Goal: Task Accomplishment & Management: Use online tool/utility

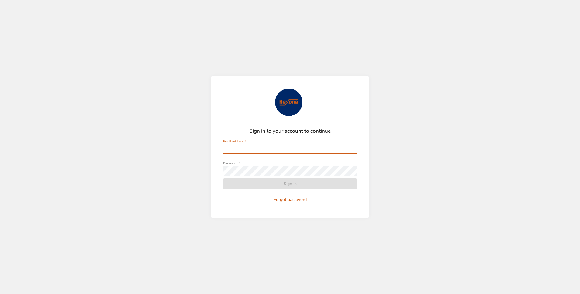
type input "**********"
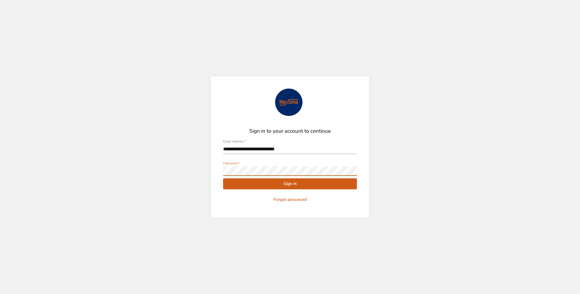
drag, startPoint x: 236, startPoint y: 199, endPoint x: 241, endPoint y: 192, distance: 8.3
click at [236, 199] on span "Forgot password" at bounding box center [289, 200] width 129 height 8
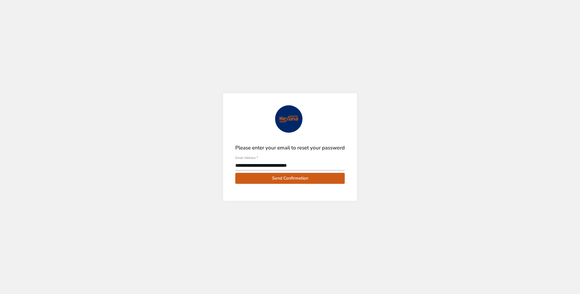
click at [276, 177] on span "Send Confirmation" at bounding box center [290, 178] width 100 height 8
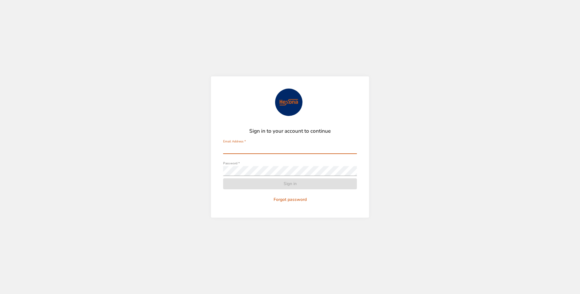
type input "**********"
click at [297, 184] on form "**********" at bounding box center [290, 146] width 134 height 116
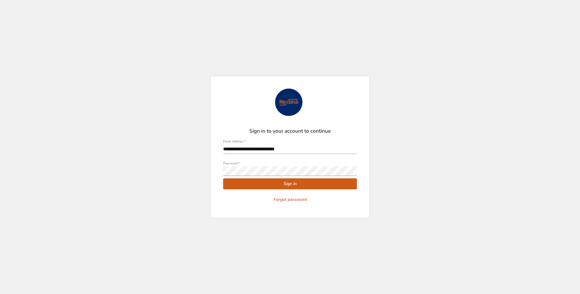
click at [297, 184] on span "Sign in" at bounding box center [290, 184] width 124 height 8
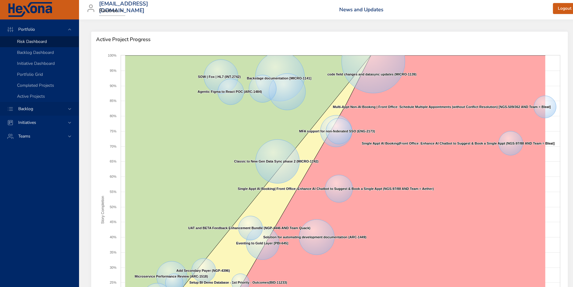
click at [30, 110] on span "Backlog" at bounding box center [25, 109] width 25 height 6
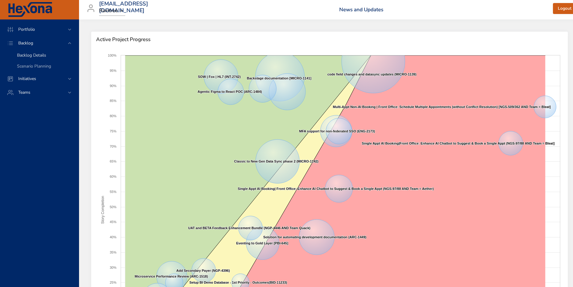
click at [37, 54] on span "Backlog Details" at bounding box center [31, 55] width 29 height 6
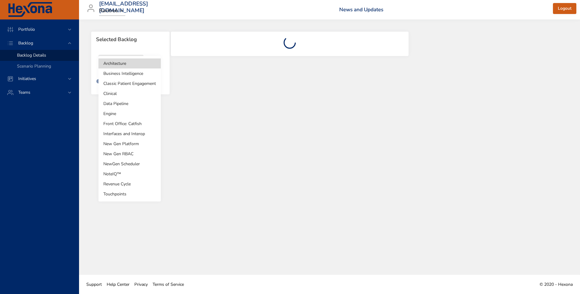
click at [119, 66] on body "Portfolio Backlog Backlog Details Scenario Planning Initiatives Teams [EMAIL_AD…" at bounding box center [290, 147] width 580 height 294
click at [132, 74] on li "Business Intelligence" at bounding box center [129, 73] width 62 height 10
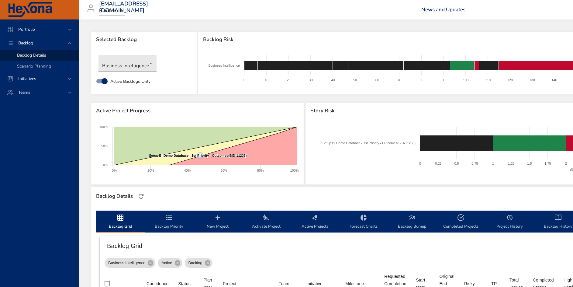
type input "*"
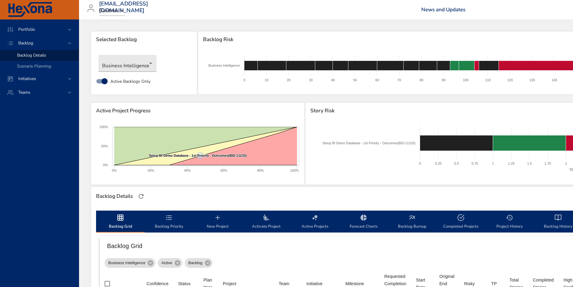
type input "*"
type input "**"
type input "*"
type input "**"
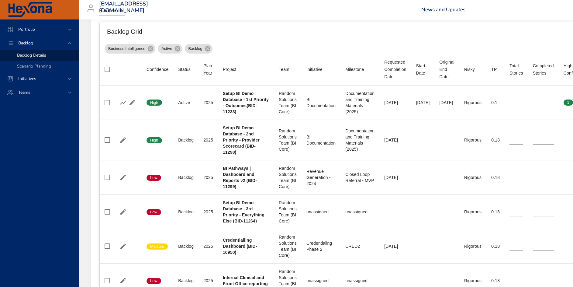
scroll to position [228, 0]
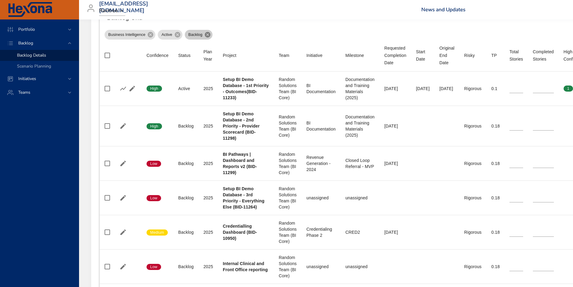
click at [208, 34] on icon at bounding box center [207, 34] width 7 height 7
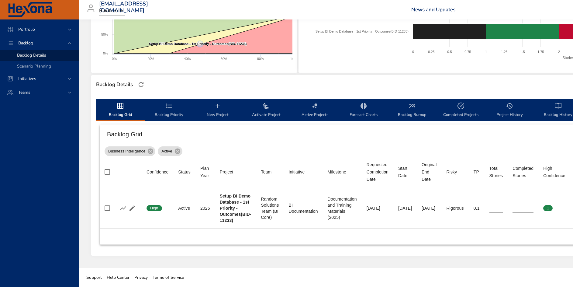
scroll to position [112, 198]
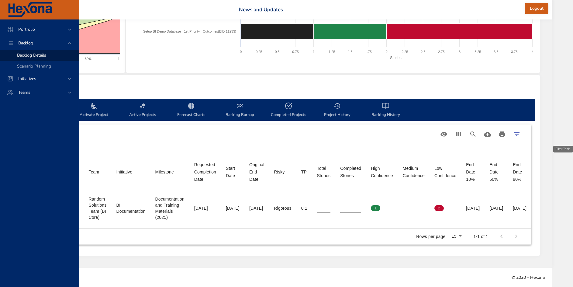
click at [520, 134] on icon "Filter Table" at bounding box center [516, 133] width 7 height 7
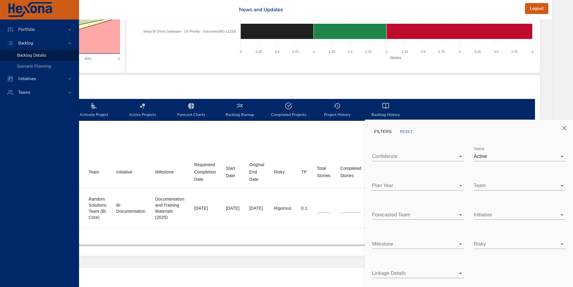
scroll to position [105, 191]
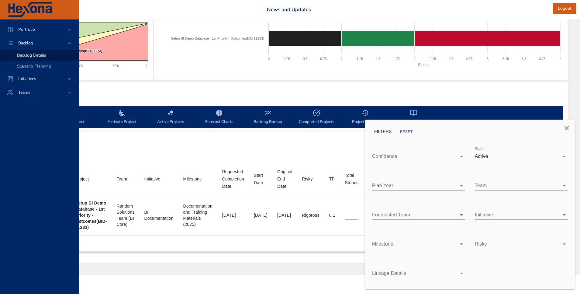
click at [435, 157] on body "Portfolio Backlog Backlog Details Scenario Planning Initiatives Teams [EMAIL_AD…" at bounding box center [146, 42] width 580 height 294
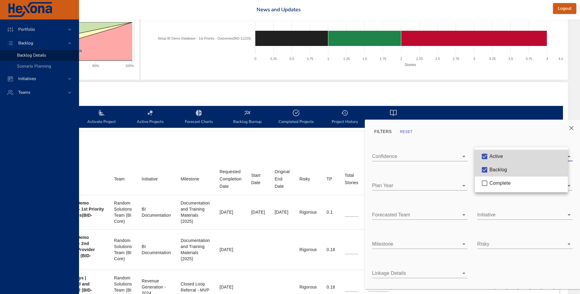
click at [322, 96] on div at bounding box center [290, 147] width 580 height 294
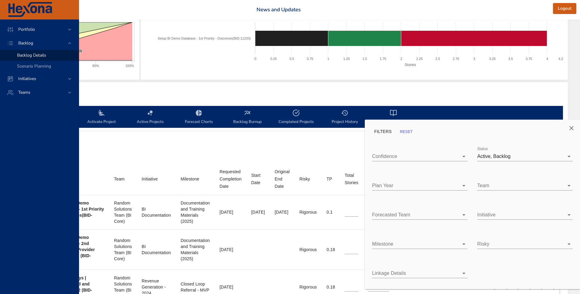
click at [530, 271] on div "Confidence ​ Status Active, Backlog Plan Year ​ Team ​ Forecasted Team ​ Initia…" at bounding box center [472, 210] width 210 height 146
click at [571, 129] on icon "Close" at bounding box center [571, 127] width 7 height 7
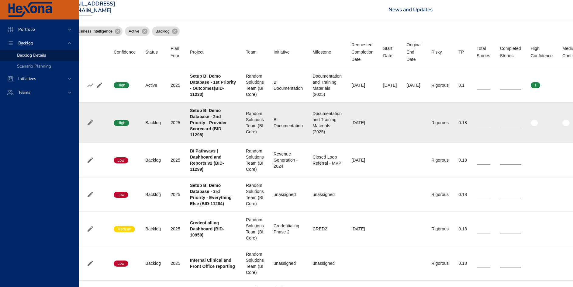
scroll to position [232, 33]
